Goal: Find contact information: Find contact information

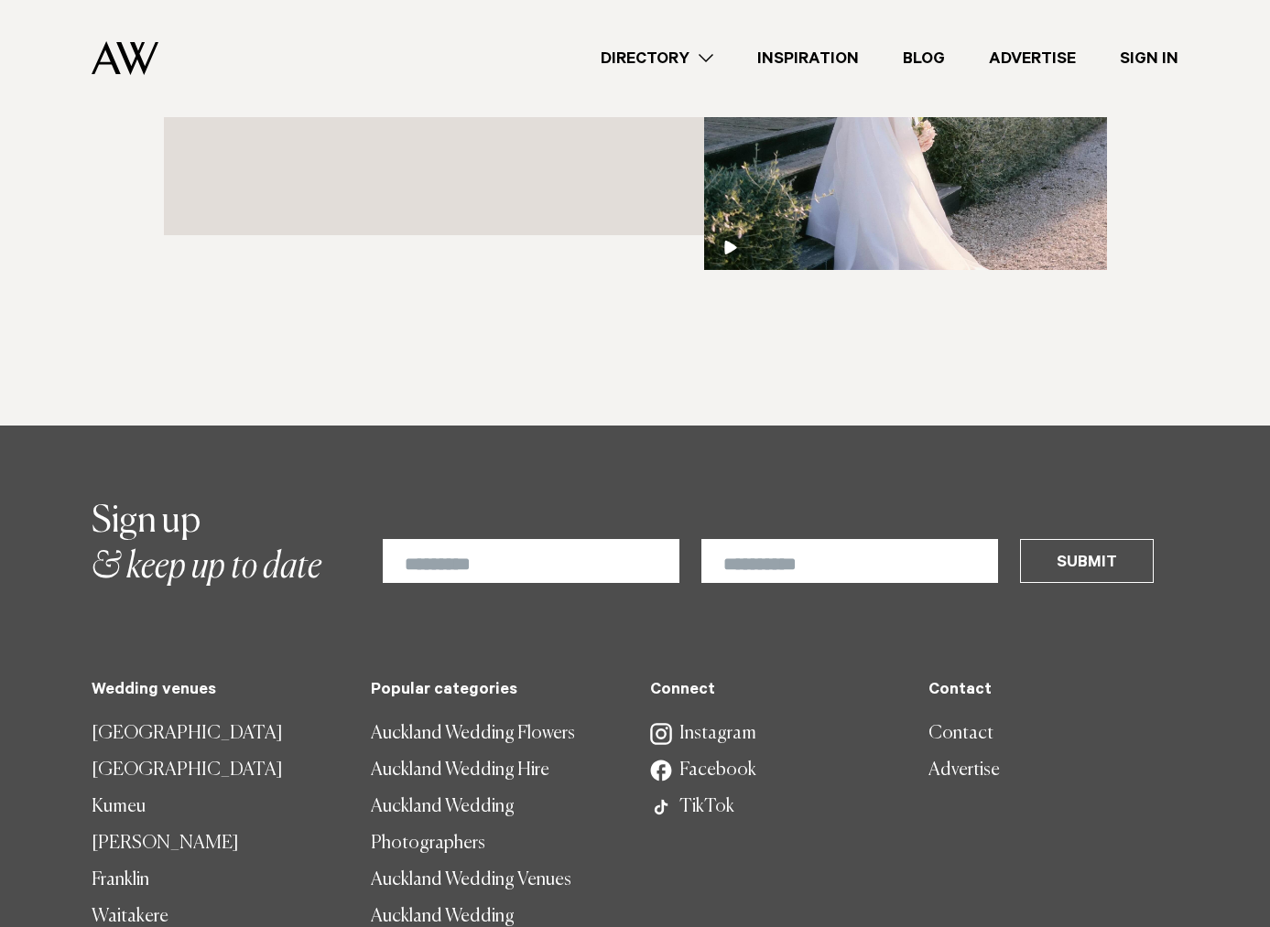
scroll to position [5146, 0]
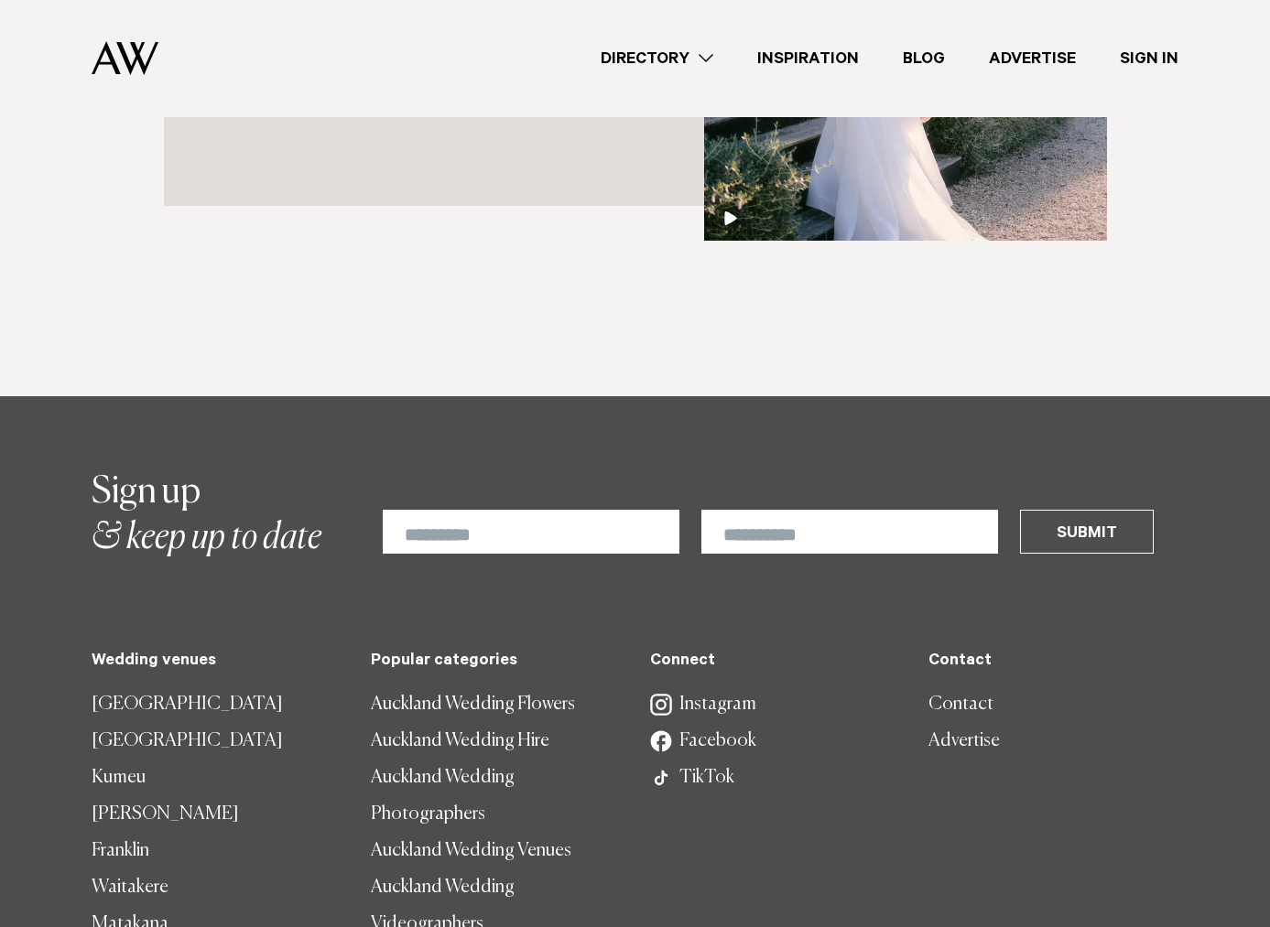
click at [690, 687] on link "Instagram" at bounding box center [775, 705] width 250 height 37
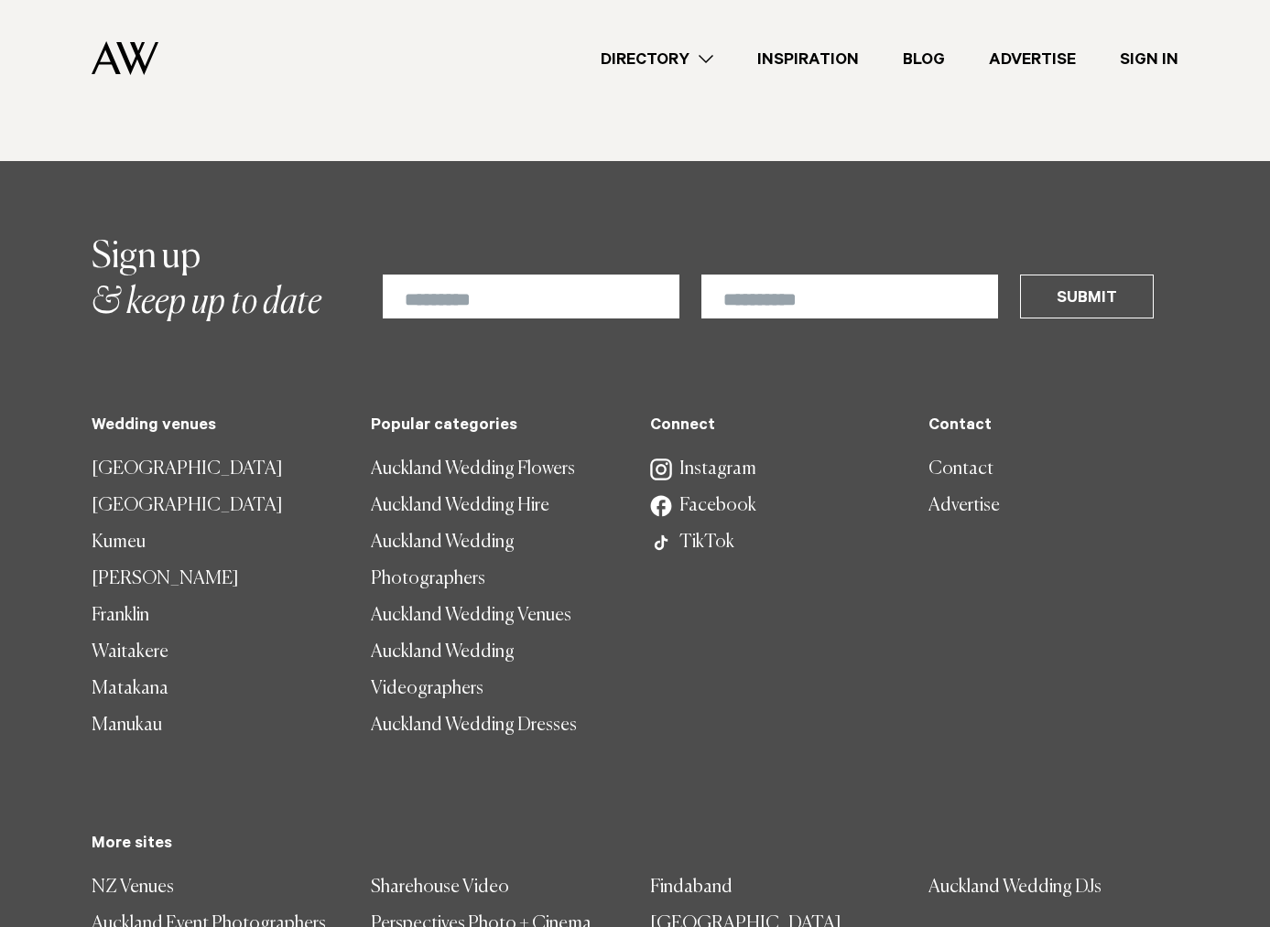
scroll to position [2030, 0]
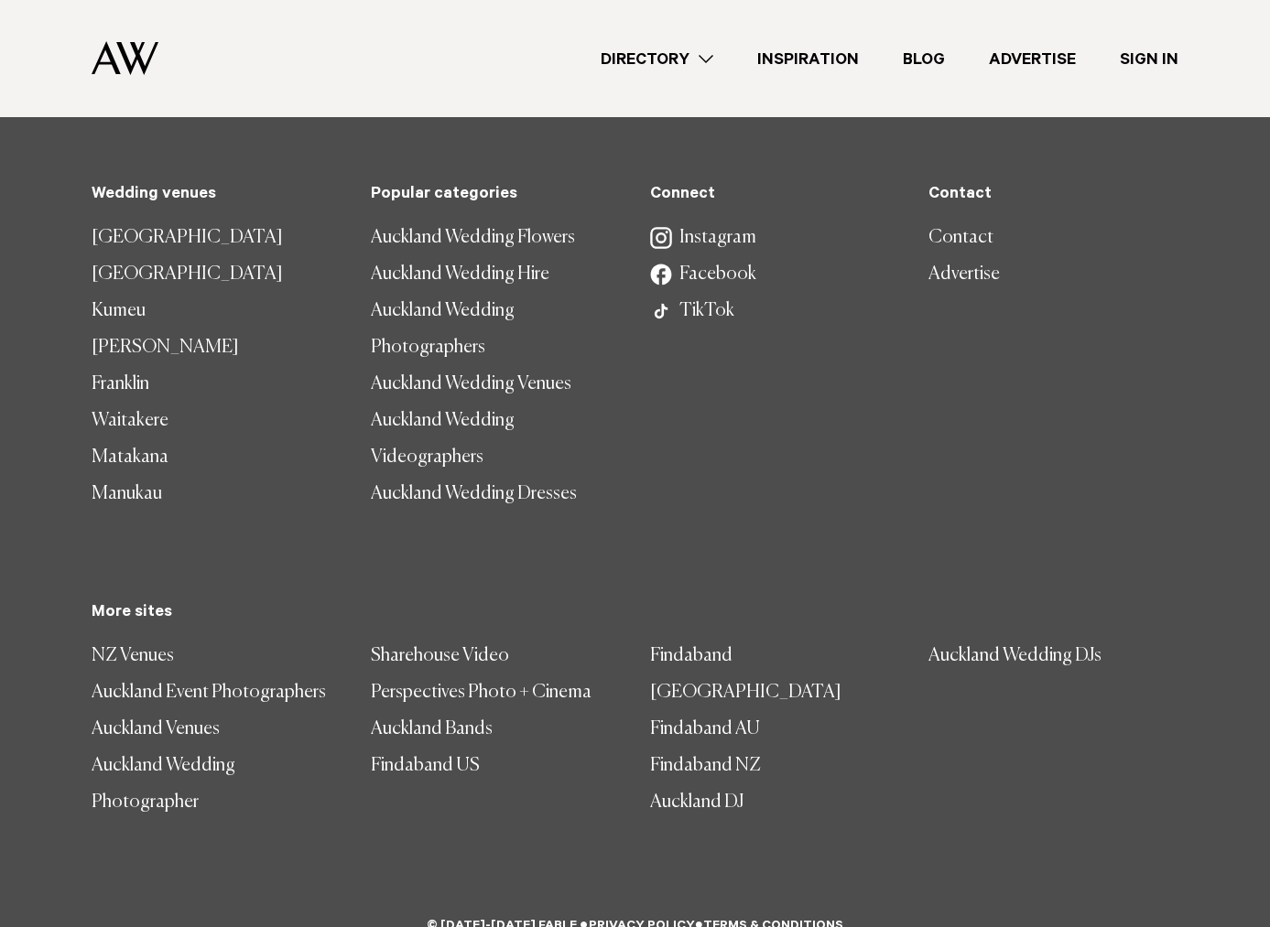
click at [430, 343] on link "Auckland Wedding Photographers" at bounding box center [496, 329] width 250 height 73
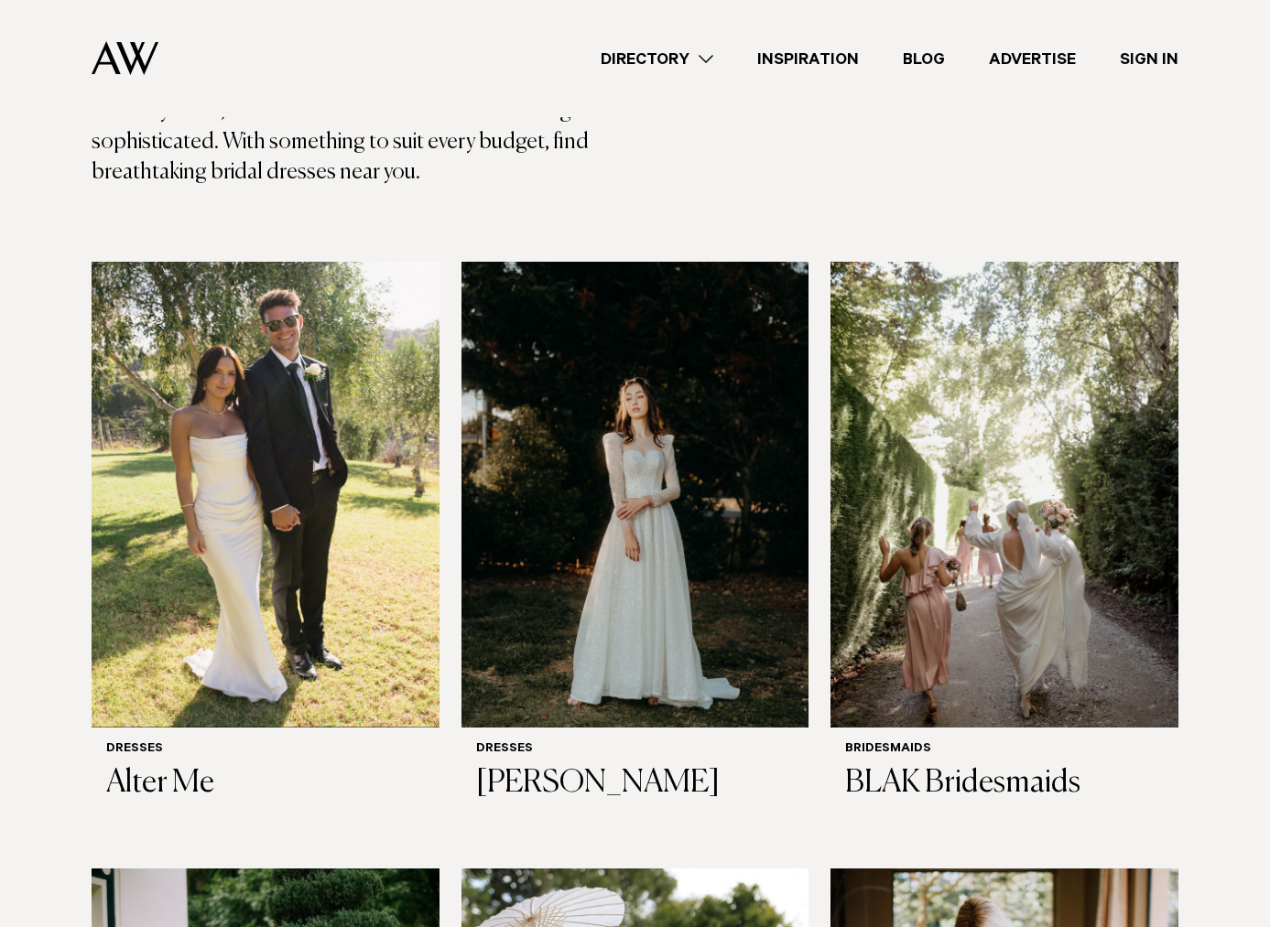
scroll to position [203, 0]
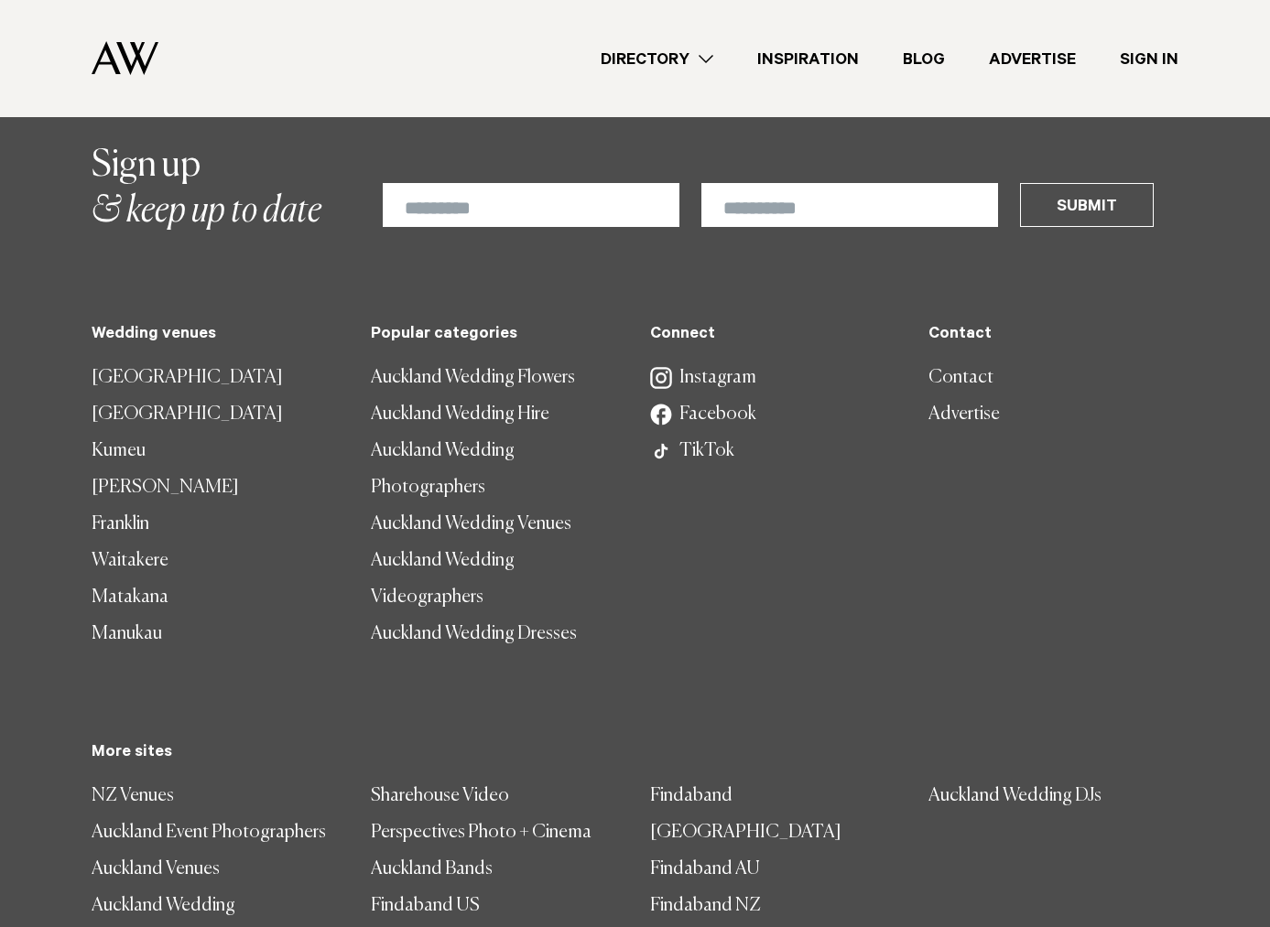
scroll to position [6589, 0]
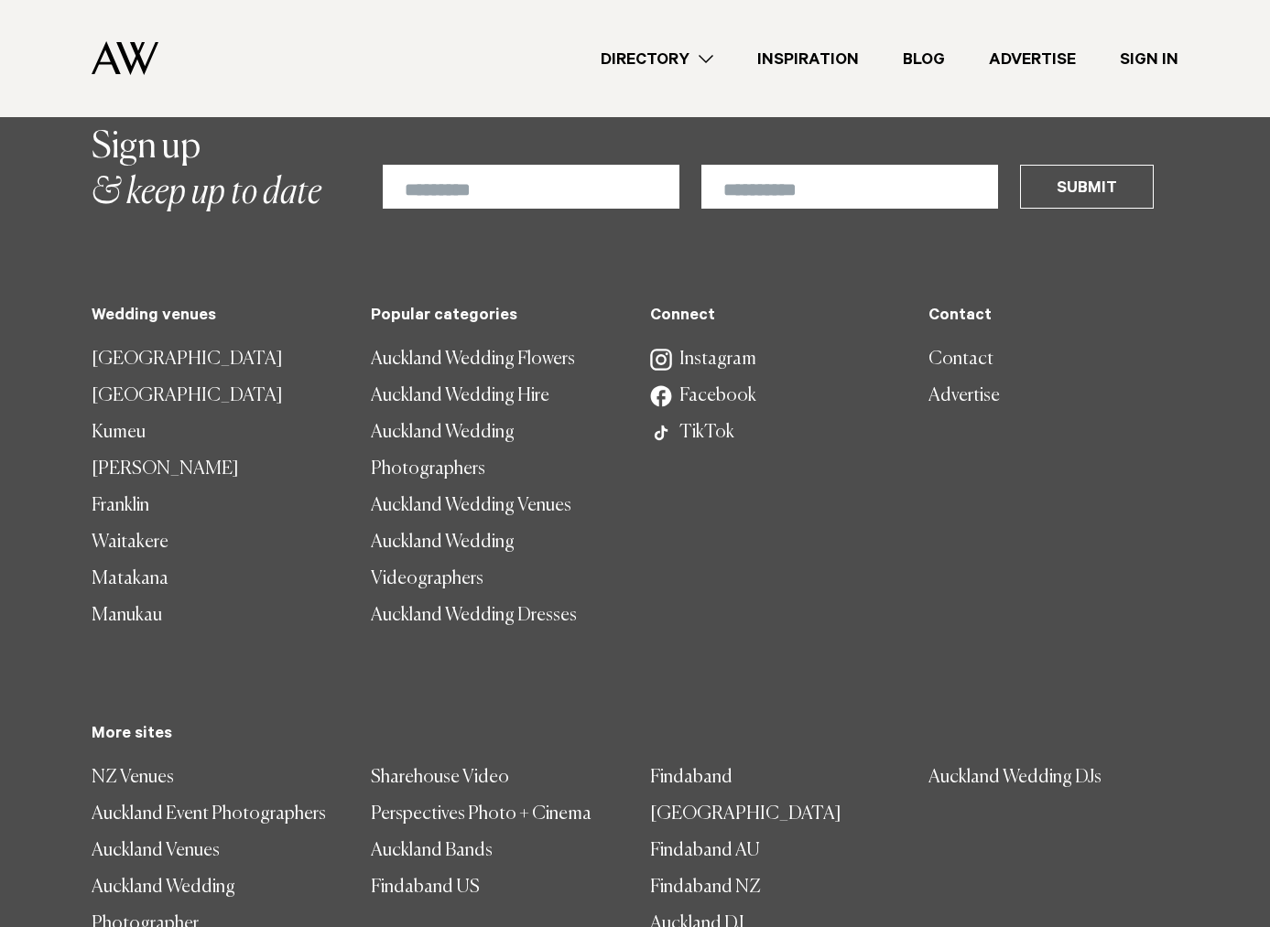
click at [471, 598] on link "Auckland Wedding Dresses" at bounding box center [496, 616] width 250 height 37
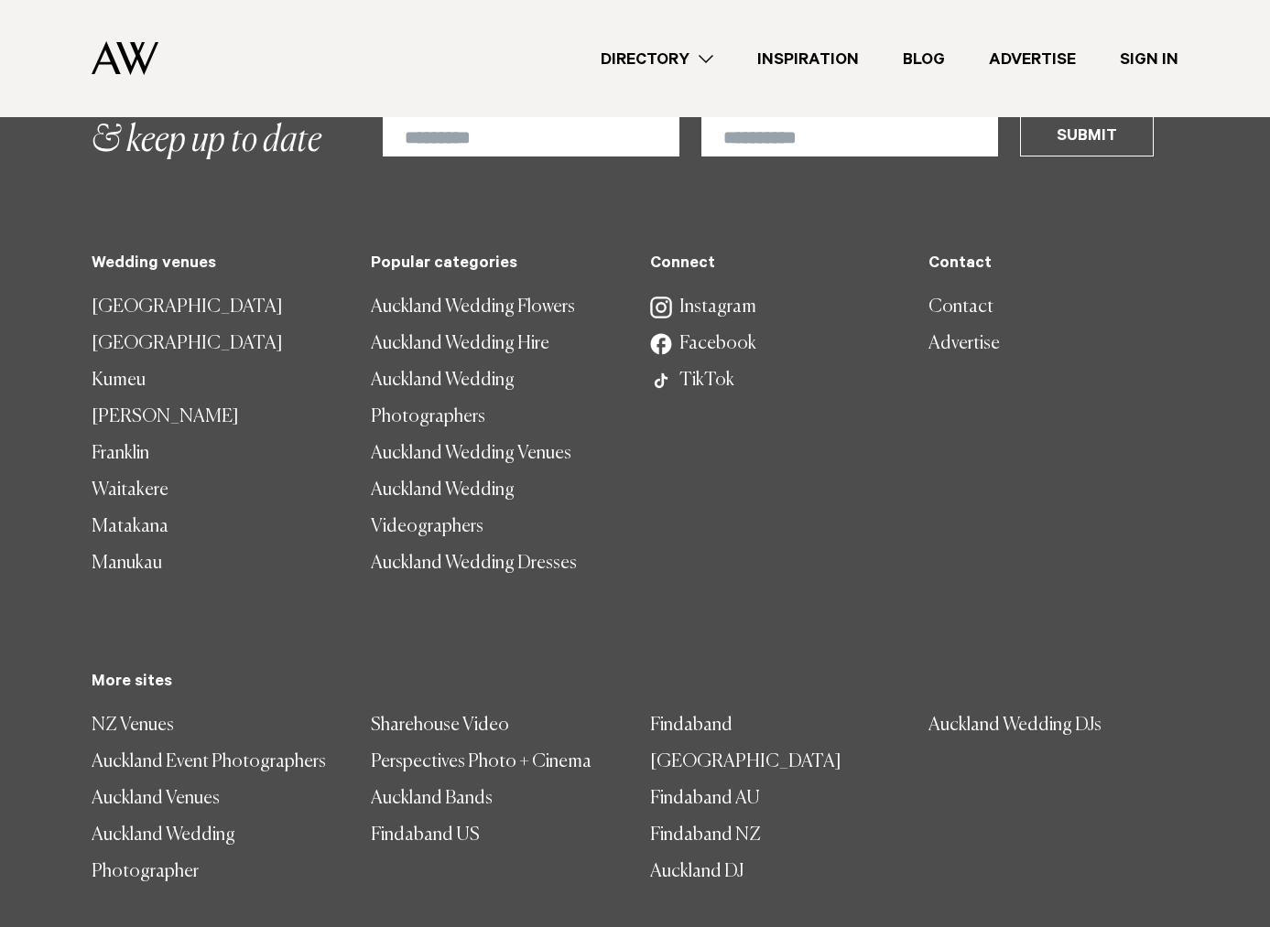
scroll to position [6642, 0]
click at [964, 288] on link "Contact" at bounding box center [1053, 306] width 250 height 37
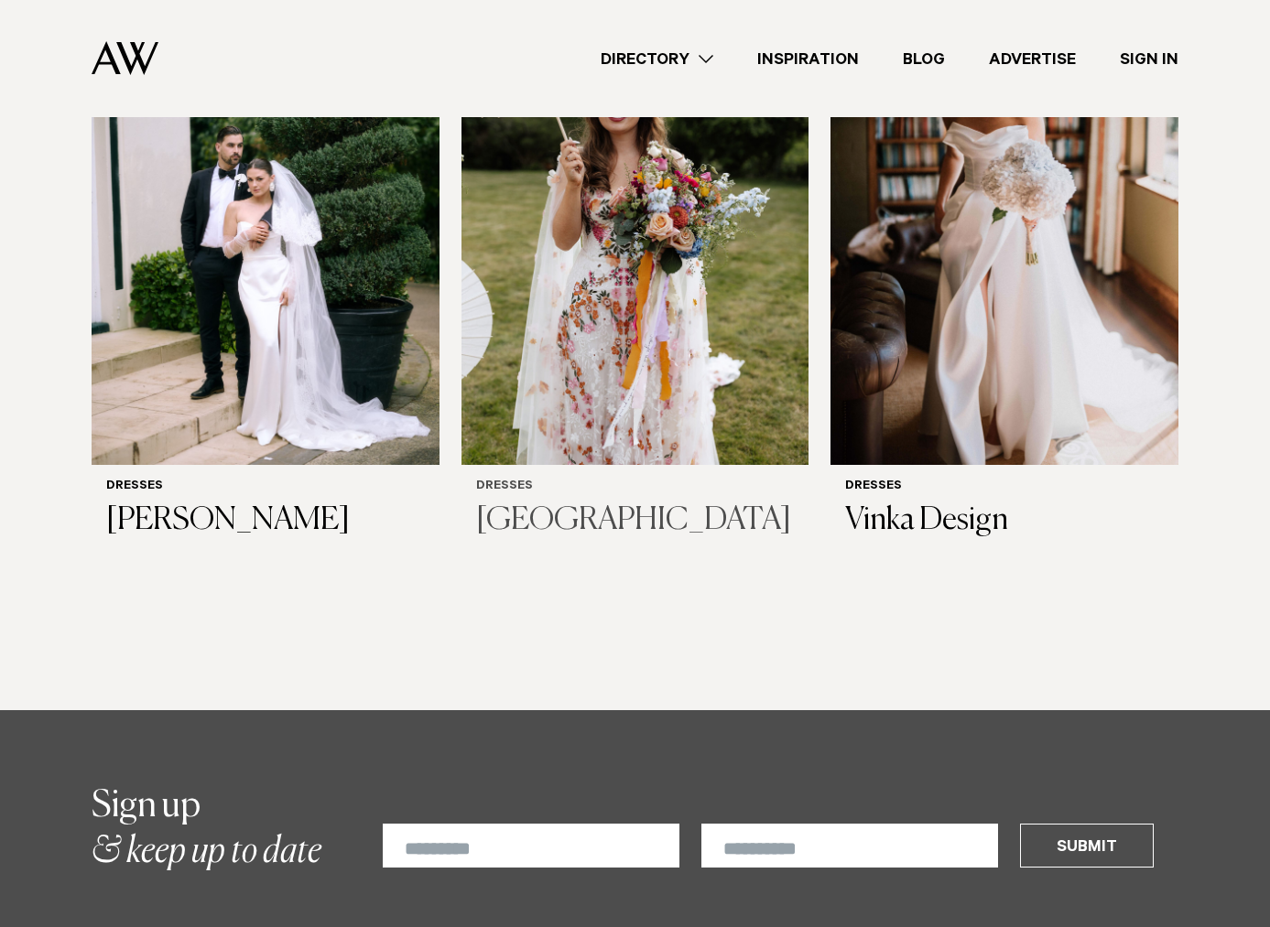
scroll to position [1200, 0]
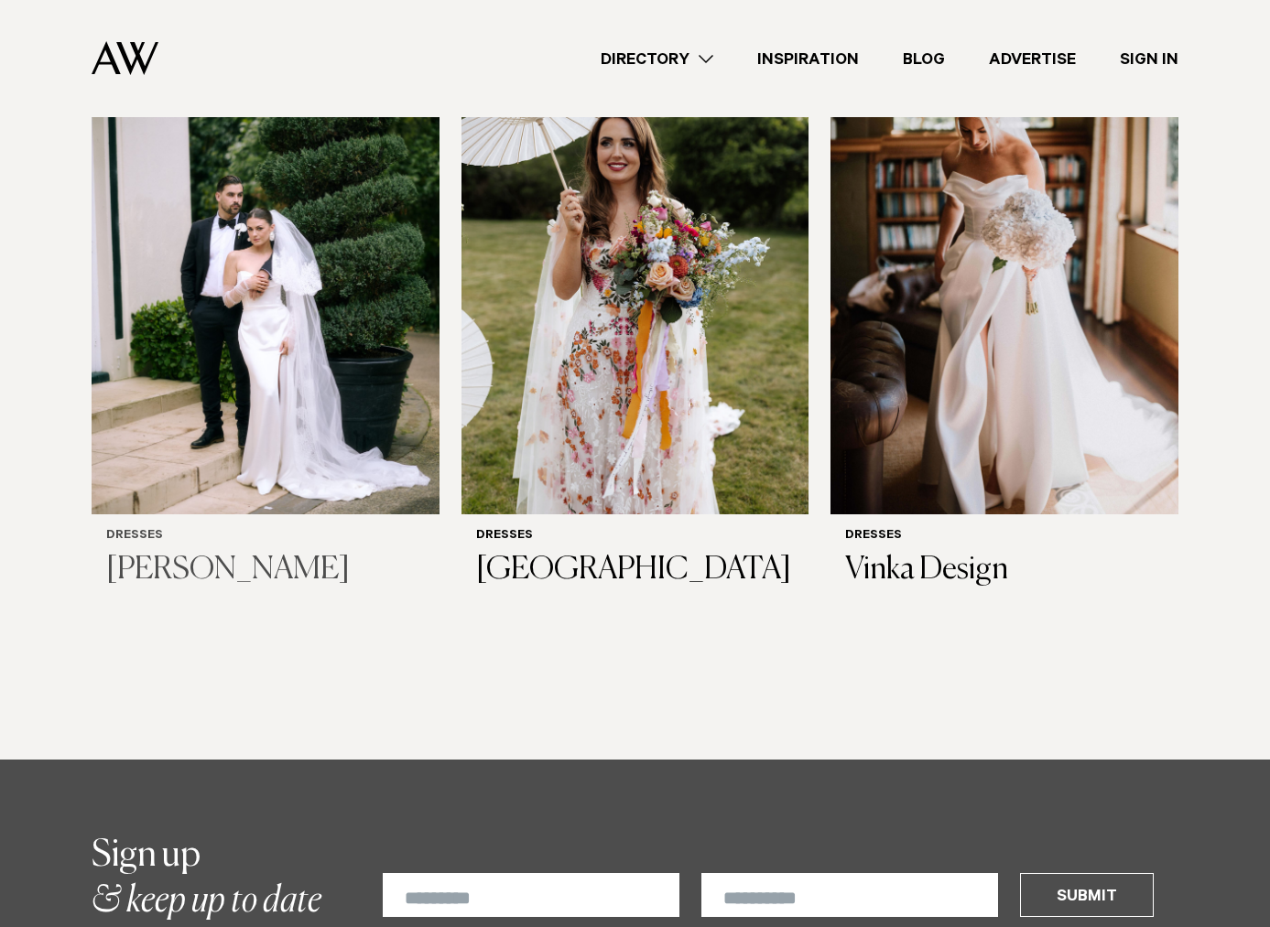
click at [308, 339] on img at bounding box center [266, 282] width 348 height 466
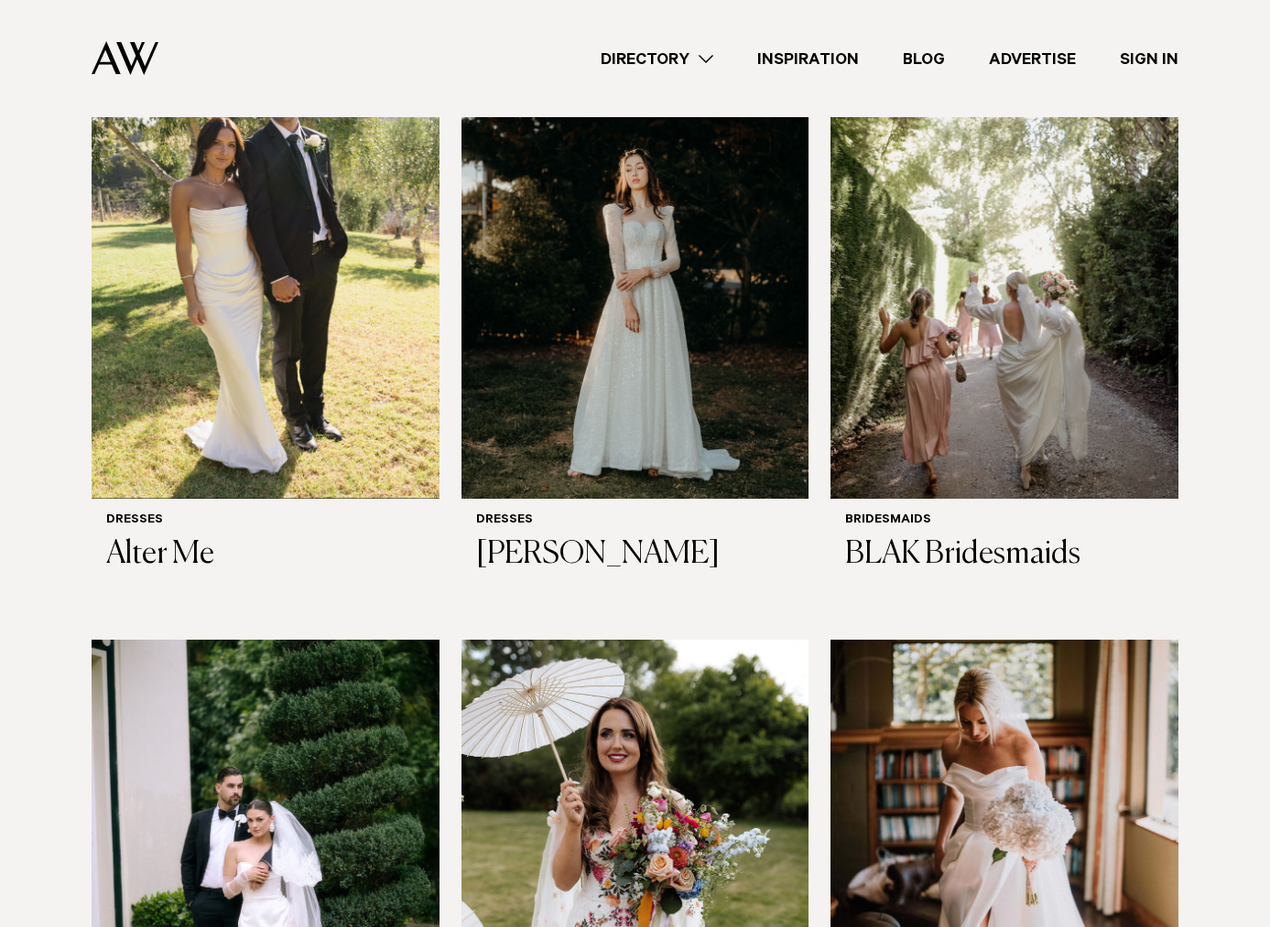
scroll to position [0, 0]
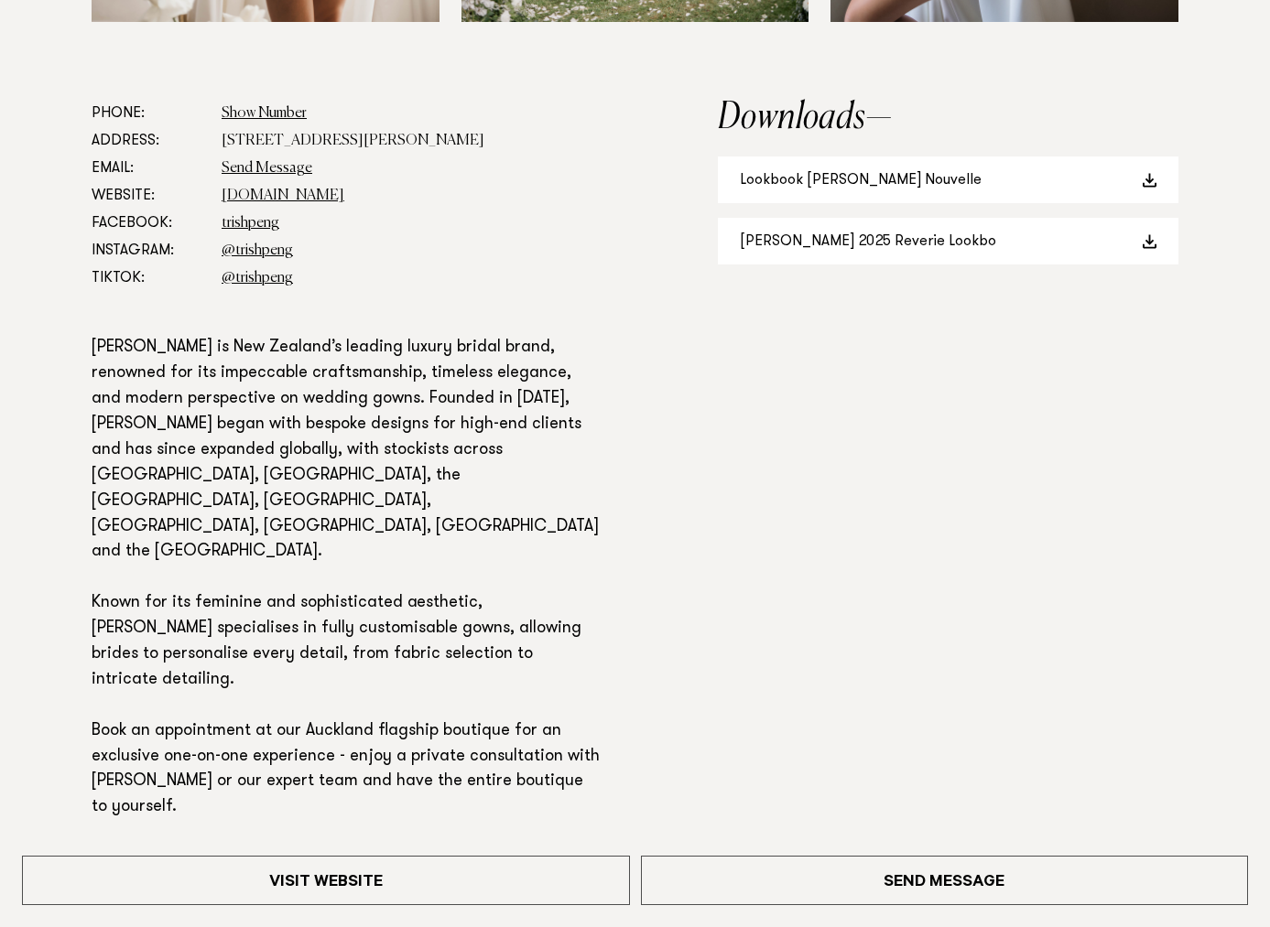
scroll to position [1025, 0]
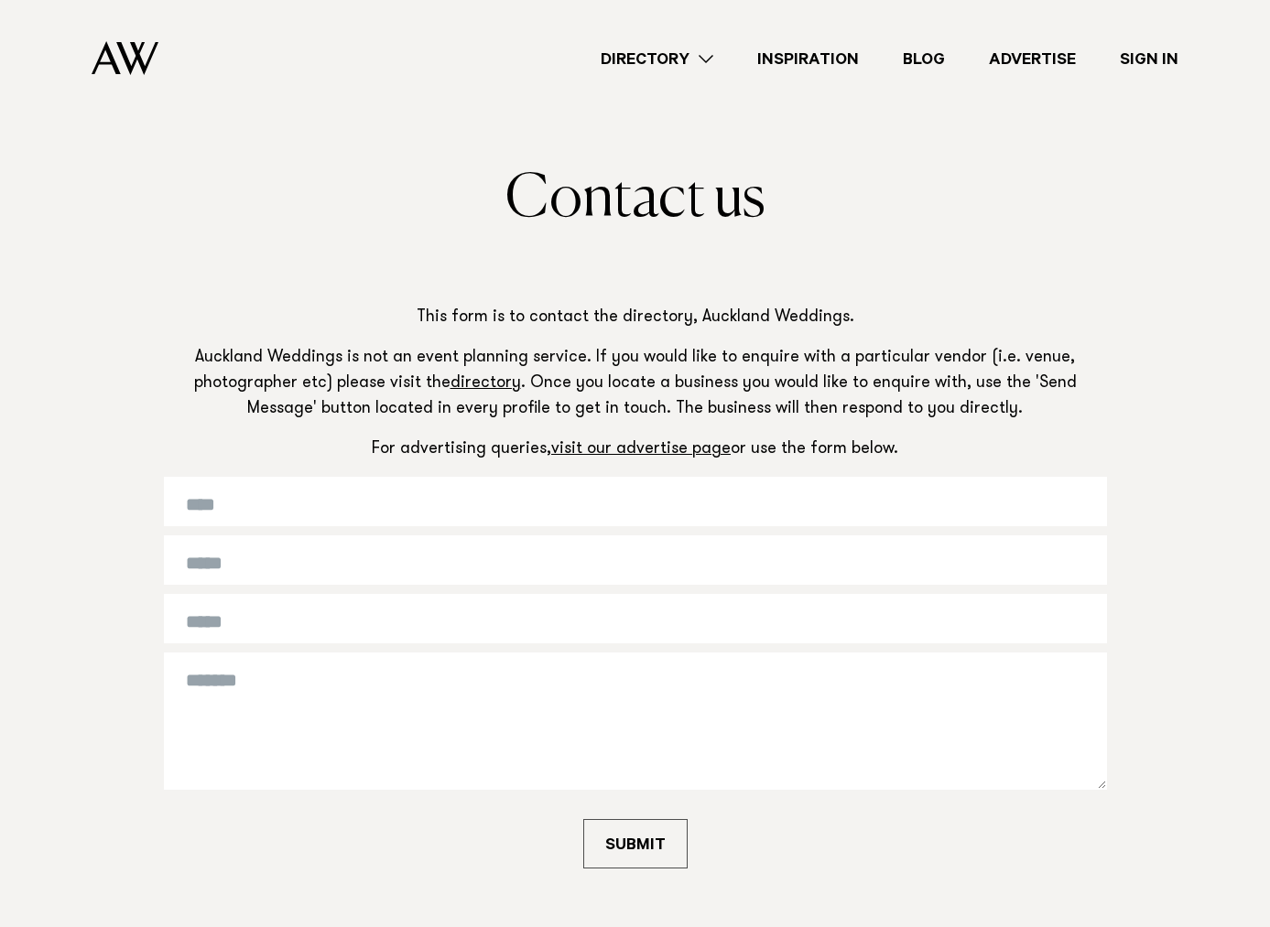
scroll to position [70, 0]
click at [369, 509] on input "text" at bounding box center [635, 503] width 943 height 49
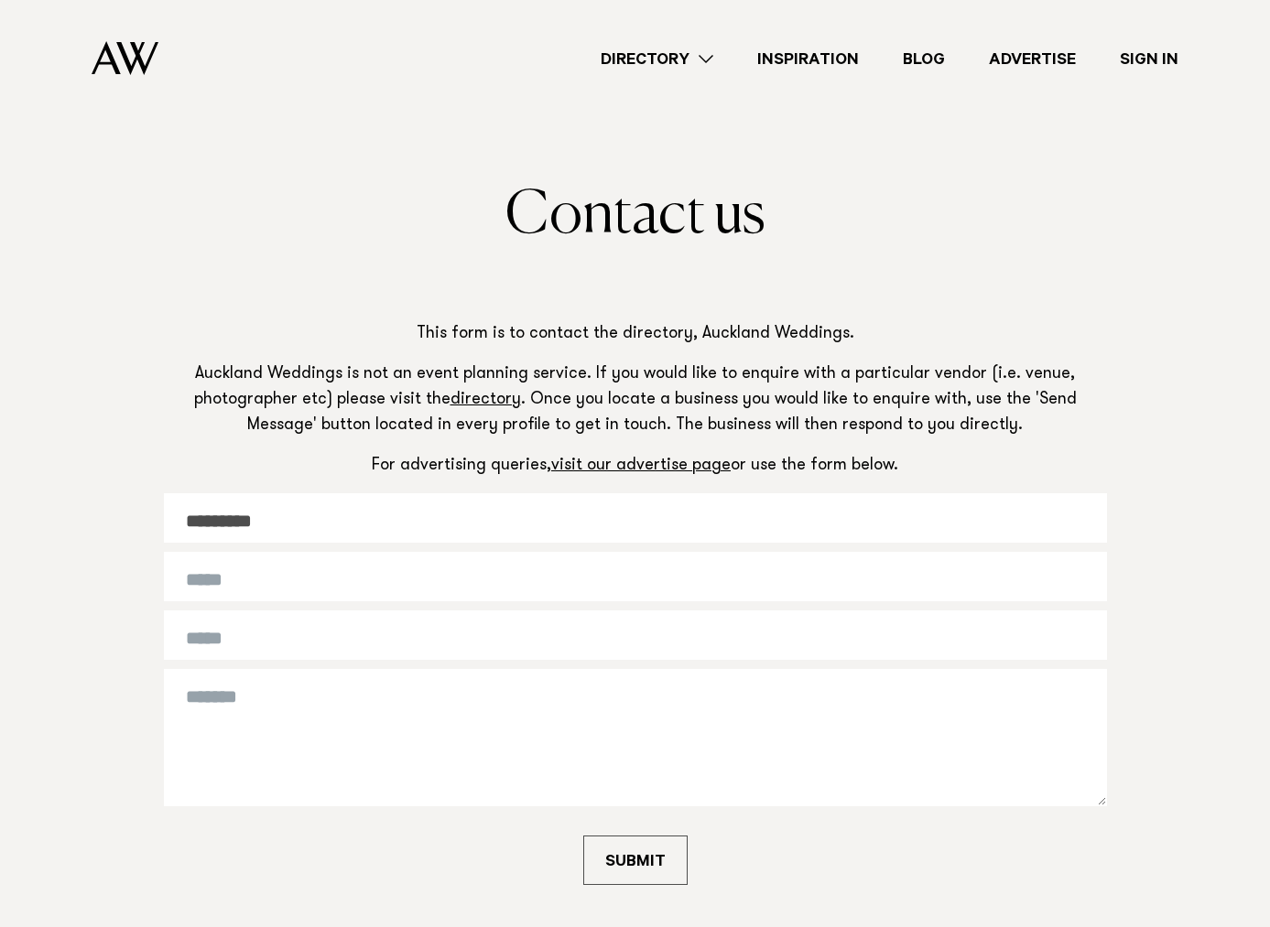
type input "*********"
click at [427, 585] on input "text" at bounding box center [635, 576] width 943 height 49
